Goal: Task Accomplishment & Management: Use online tool/utility

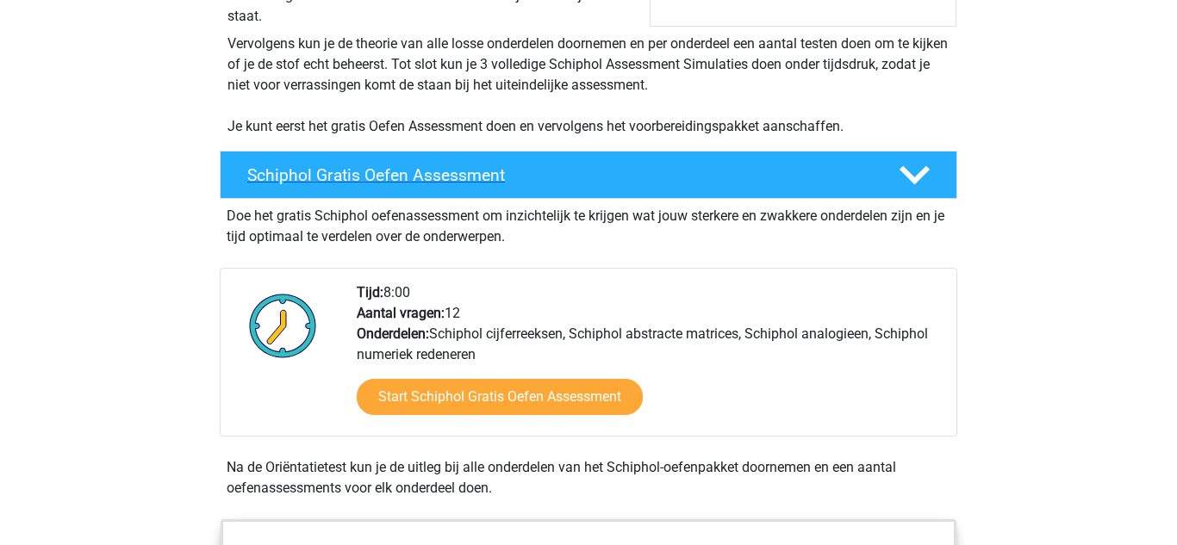
scroll to position [350, 0]
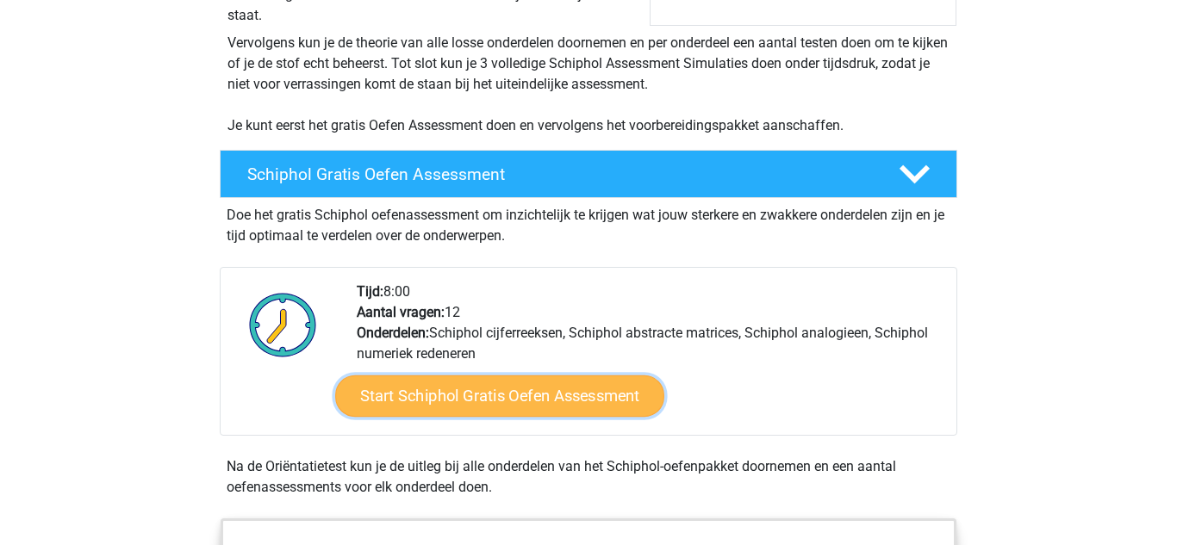
click at [447, 388] on link "Start Schiphol Gratis Oefen Assessment" at bounding box center [499, 396] width 329 height 41
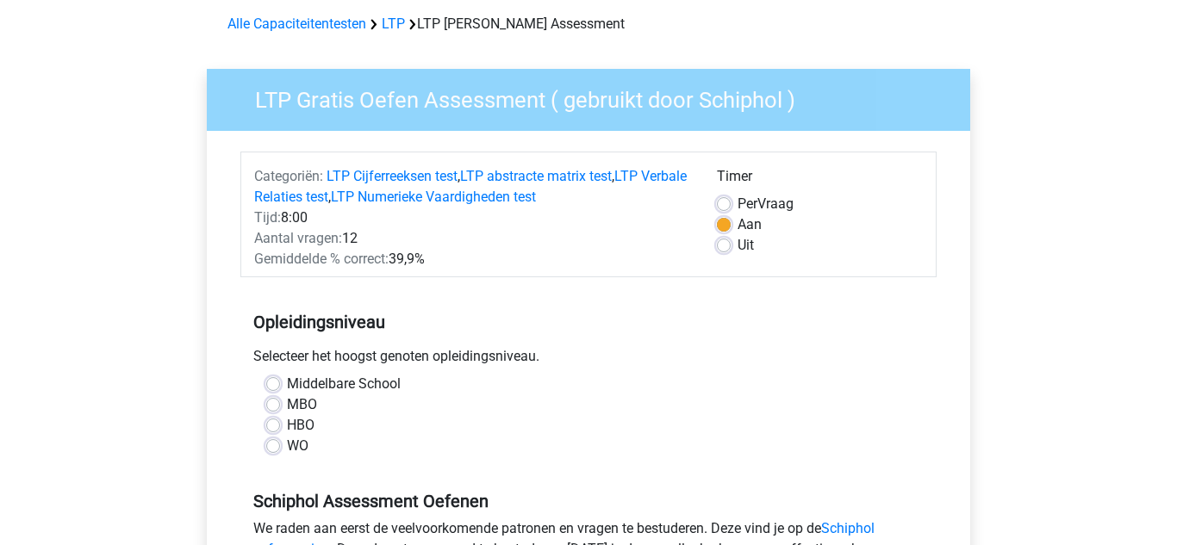
scroll to position [78, 0]
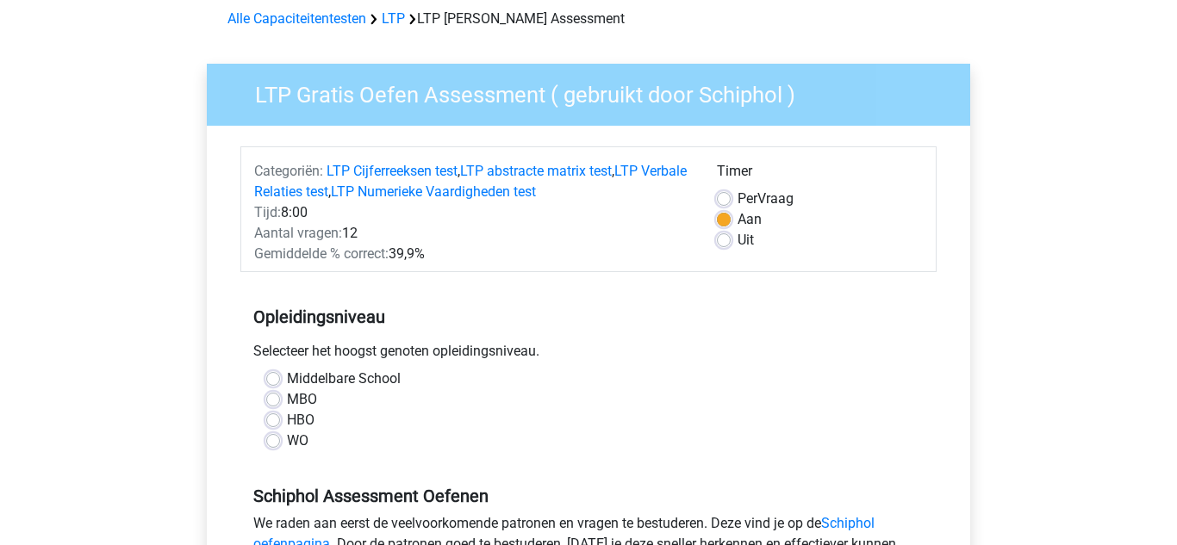
click at [282, 441] on div "WO" at bounding box center [588, 441] width 644 height 21
click at [287, 439] on label "WO" at bounding box center [298, 441] width 22 height 21
click at [270, 439] on input "WO" at bounding box center [273, 439] width 14 height 17
radio input "true"
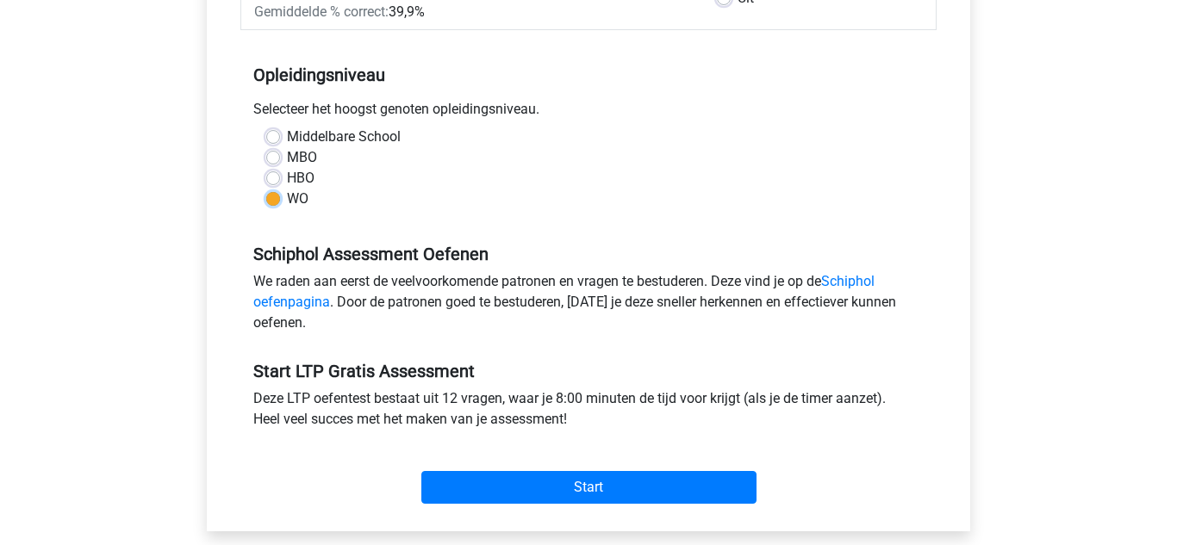
scroll to position [313, 0]
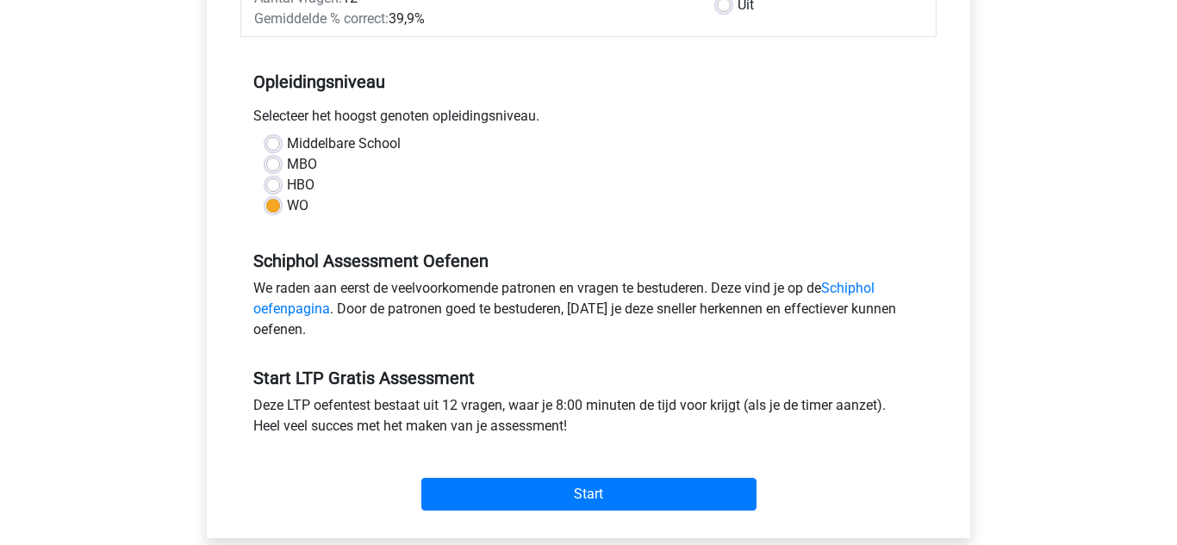
click at [287, 183] on label "HBO" at bounding box center [301, 185] width 28 height 21
click at [273, 183] on input "HBO" at bounding box center [273, 183] width 14 height 17
radio input "true"
click at [332, 135] on label "Middelbare School" at bounding box center [344, 144] width 114 height 21
click at [280, 135] on input "Middelbare School" at bounding box center [273, 142] width 14 height 17
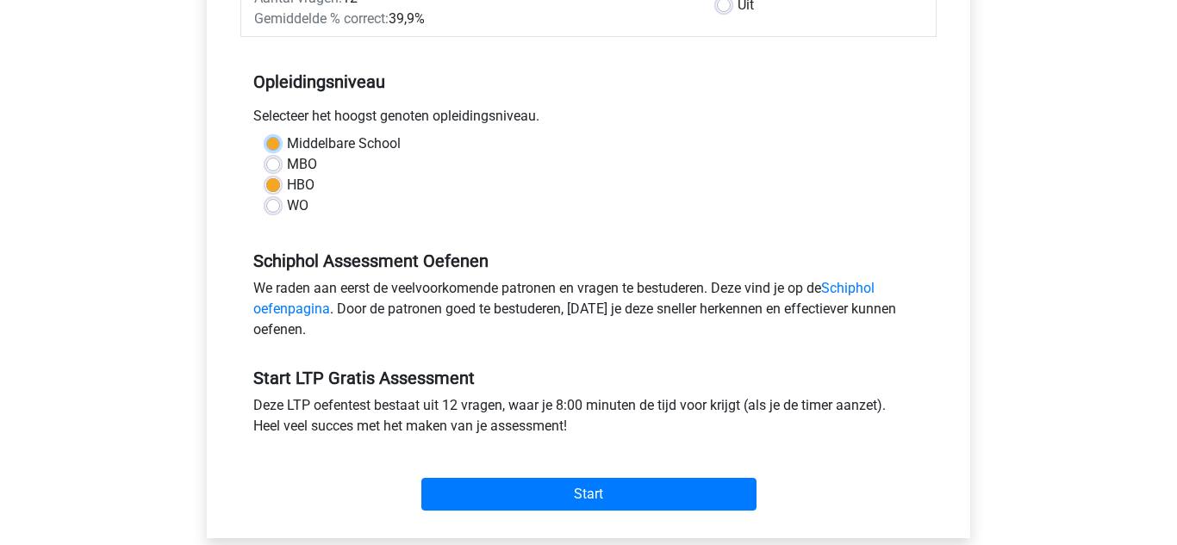
radio input "true"
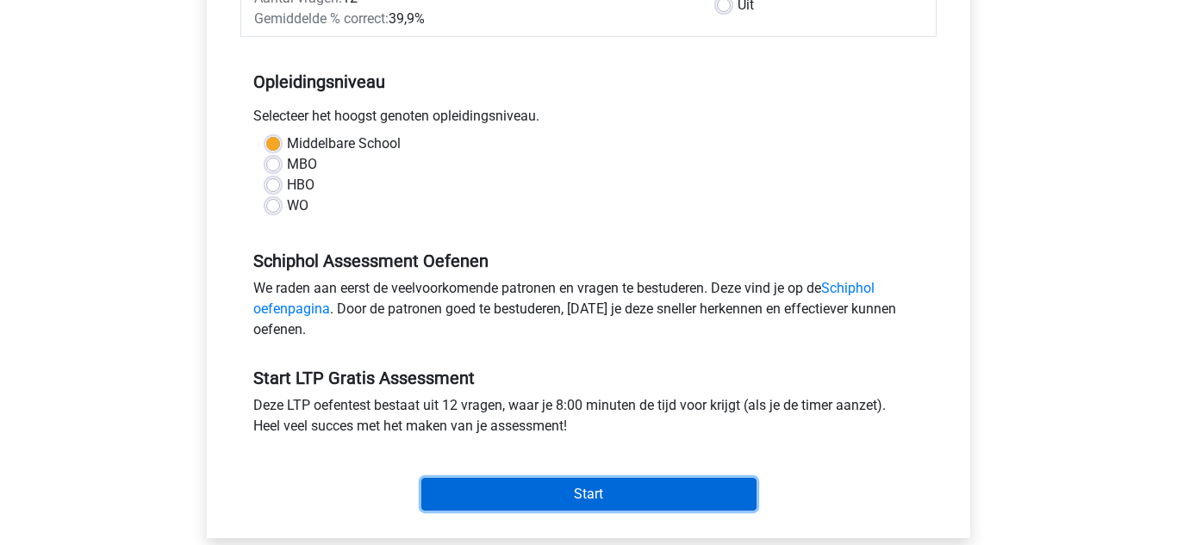
click at [503, 488] on input "Start" at bounding box center [588, 494] width 335 height 33
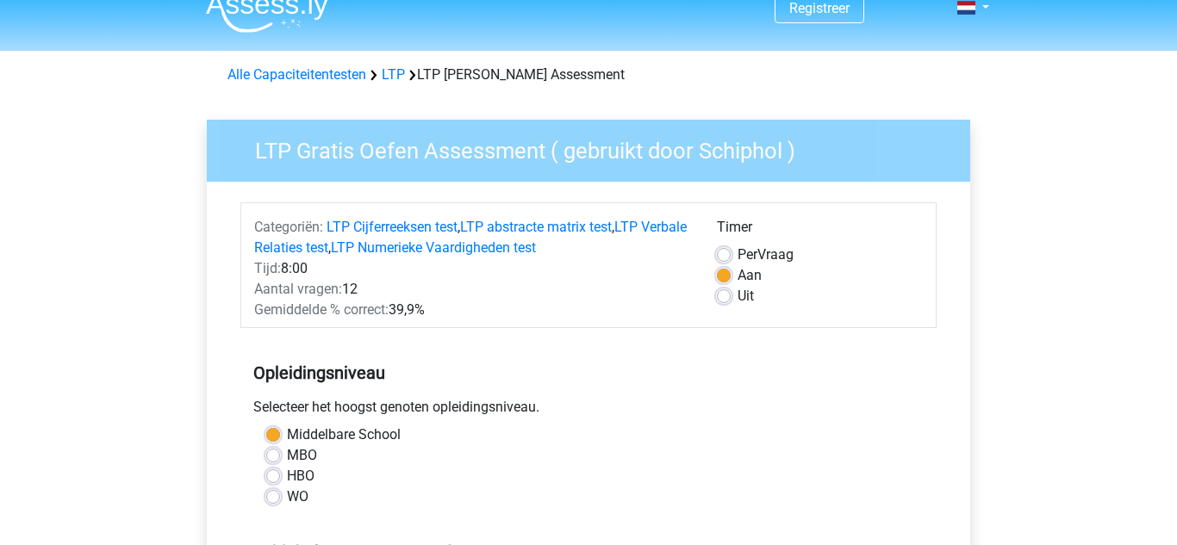
scroll to position [0, 0]
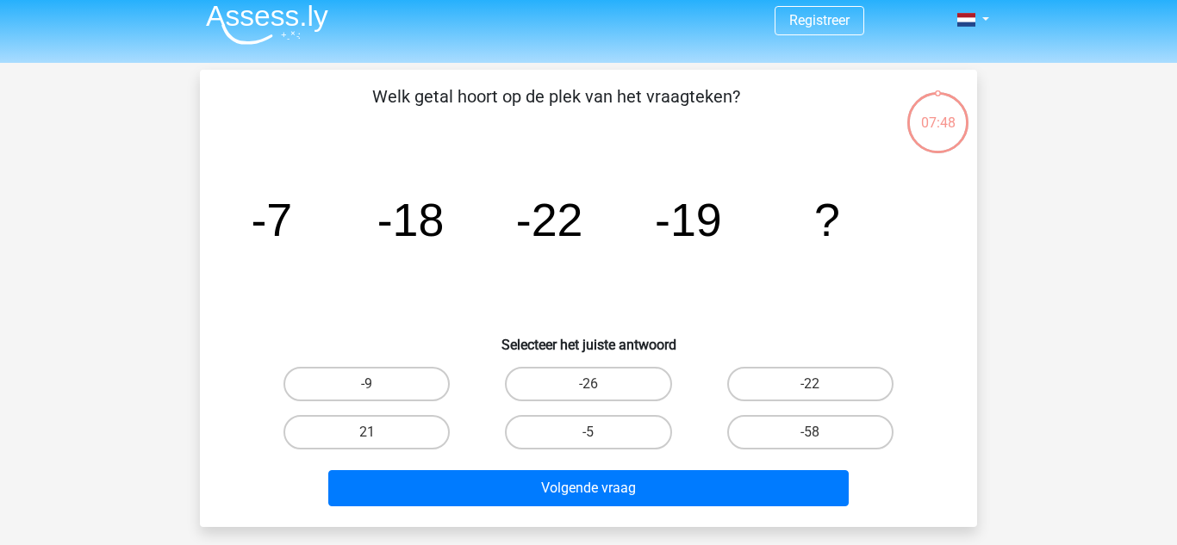
scroll to position [10, 0]
